Goal: Navigation & Orientation: Go to known website

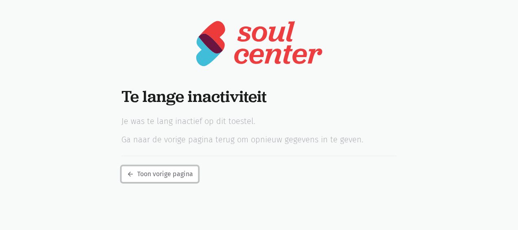
click at [184, 175] on link "arrow_back Toon vorige pagina" at bounding box center [159, 174] width 77 height 16
click at [187, 168] on link "arrow_back Toon vorige pagina" at bounding box center [159, 174] width 77 height 16
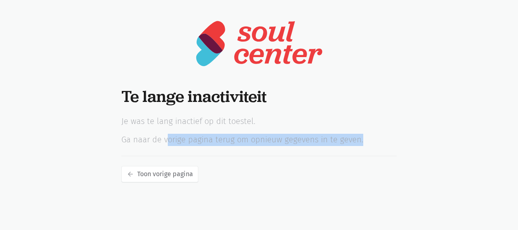
drag, startPoint x: 168, startPoint y: 139, endPoint x: 372, endPoint y: 127, distance: 204.6
click at [372, 127] on div "Te lange inactiviteit Je was te lang inactief op dit toestel. Ga naar de vorige…" at bounding box center [259, 134] width 296 height 95
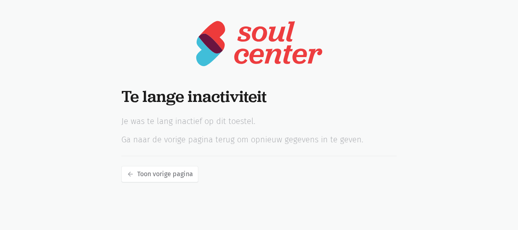
drag, startPoint x: 372, startPoint y: 127, endPoint x: 292, endPoint y: 102, distance: 84.0
click at [292, 102] on h1 "Te lange inactiviteit" at bounding box center [258, 96] width 275 height 19
click at [231, 23] on img at bounding box center [258, 44] width 127 height 48
click at [215, 36] on img at bounding box center [258, 44] width 127 height 48
